Goal: Find specific page/section: Find specific page/section

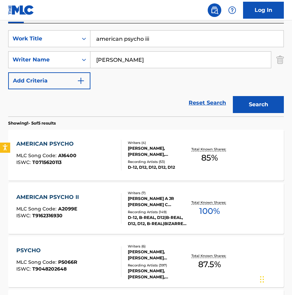
click at [135, 41] on input "american psycho iii" at bounding box center [186, 39] width 193 height 16
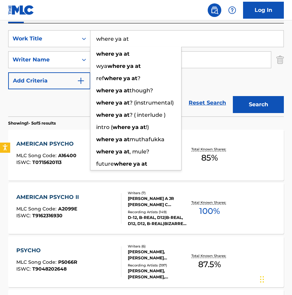
type input "where ya at"
click at [202, 84] on div "SearchWithCriteria2195ed55-055e-4630-bc74-f856823a77d6 Work Title where ya at w…" at bounding box center [145, 59] width 275 height 59
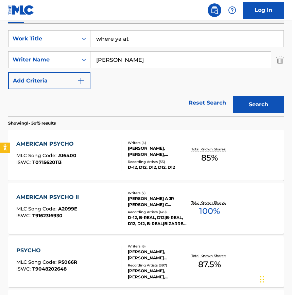
click at [245, 98] on button "Search" at bounding box center [257, 104] width 51 height 17
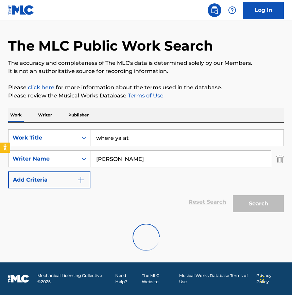
scroll to position [117, 0]
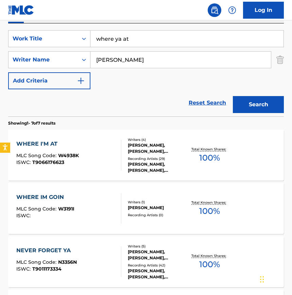
click at [71, 146] on div "WHERE I'M AT" at bounding box center [47, 144] width 62 height 8
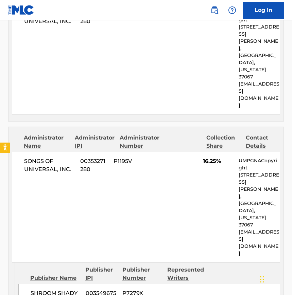
scroll to position [715, 0]
